Goal: Transaction & Acquisition: Purchase product/service

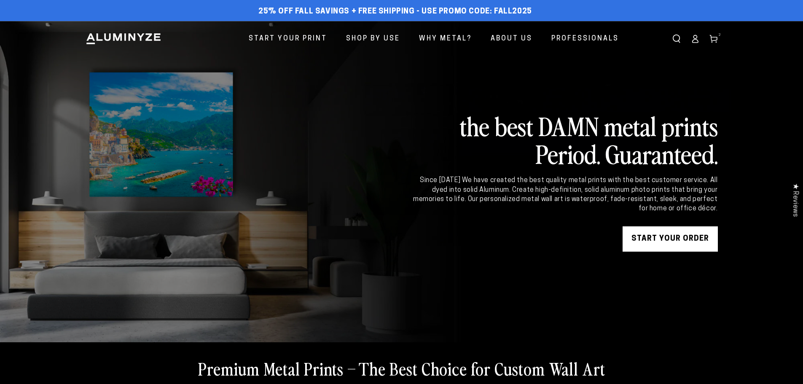
click at [696, 43] on icon at bounding box center [694, 41] width 5 height 3
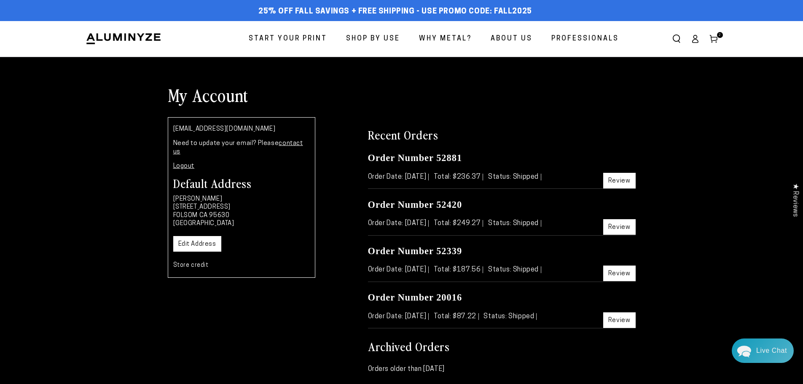
click at [301, 34] on span "Start Your Print" at bounding box center [288, 39] width 78 height 12
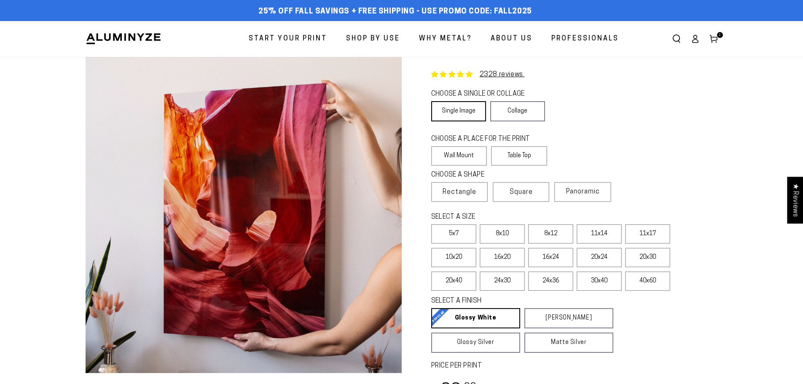
click at [463, 107] on link "Single Image" at bounding box center [458, 111] width 55 height 20
click at [529, 158] on label "Table Top" at bounding box center [519, 155] width 56 height 19
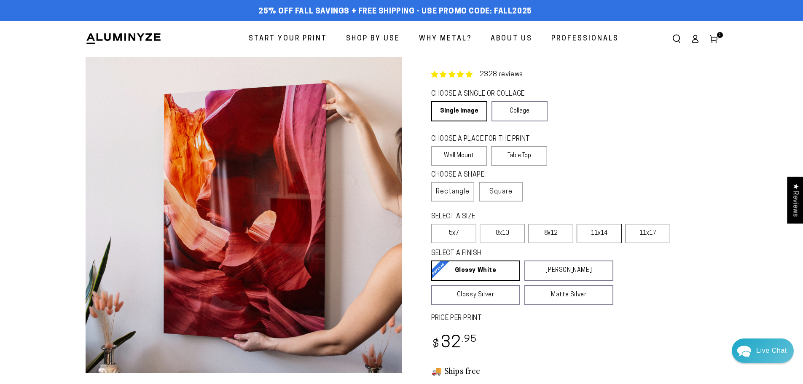
click at [593, 232] on label "11x14" at bounding box center [599, 233] width 45 height 19
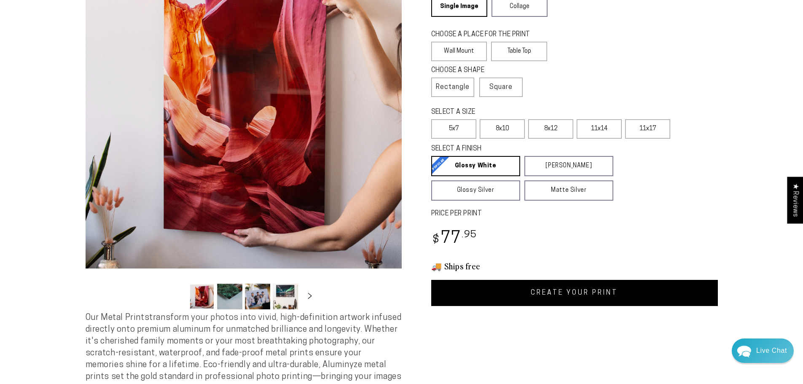
scroll to position [126, 0]
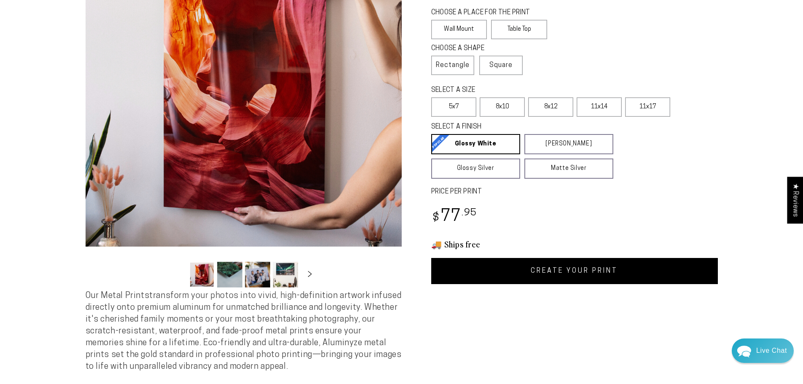
click at [580, 269] on link "CREATE YOUR PRINT" at bounding box center [574, 271] width 287 height 26
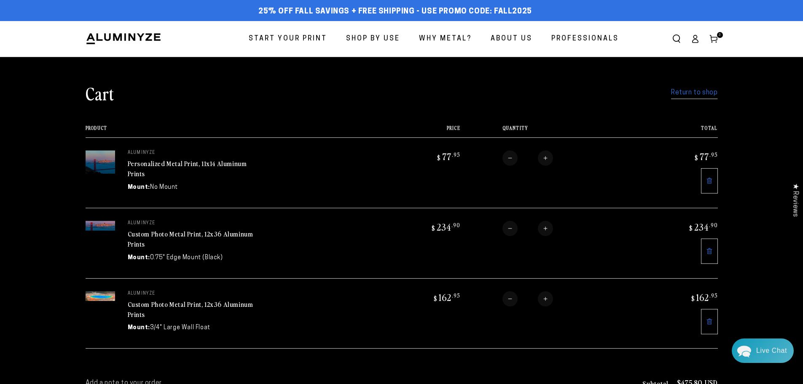
click at [679, 90] on link "Return to shop" at bounding box center [694, 93] width 46 height 12
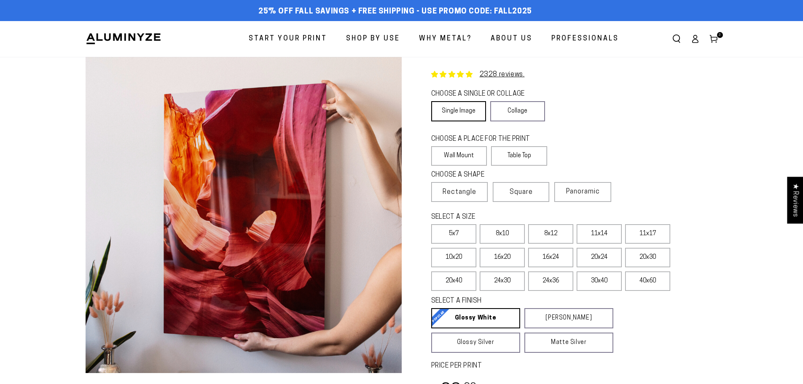
click at [460, 115] on link "Single Image" at bounding box center [458, 111] width 55 height 20
click at [469, 151] on label "Wall Mount" at bounding box center [459, 155] width 56 height 19
click at [471, 192] on span "Rectangle" at bounding box center [460, 192] width 34 height 10
click at [511, 230] on label "8x10" at bounding box center [502, 233] width 45 height 19
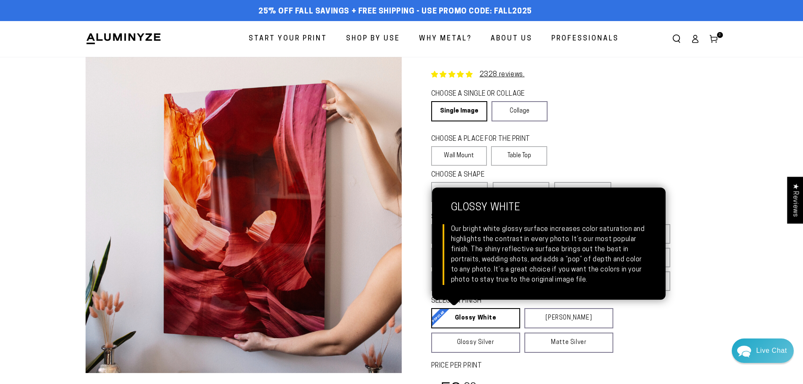
click at [492, 317] on link "Glossy White Glossy White Our bright white glossy surface increases color satur…" at bounding box center [475, 318] width 89 height 20
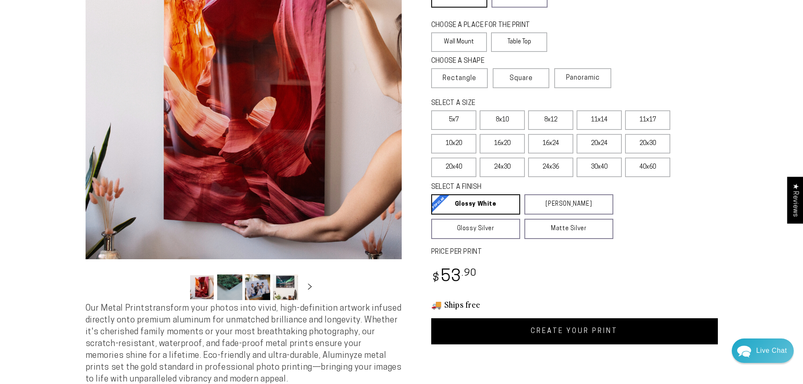
scroll to position [126, 0]
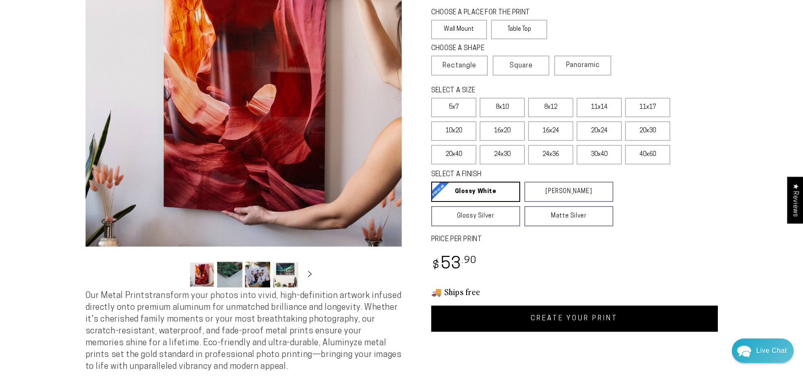
click at [571, 320] on link "CREATE YOUR PRINT" at bounding box center [574, 319] width 287 height 26
